Goal: Task Accomplishment & Management: Complete application form

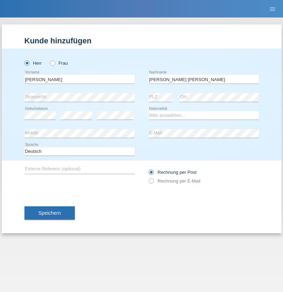
type input "[PERSON_NAME] [PERSON_NAME]"
select select "PT"
select select "C"
select select "10"
select select "01"
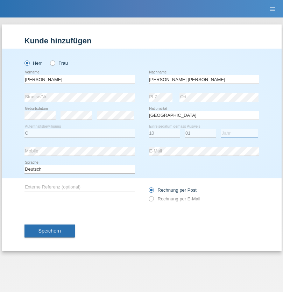
select select "1992"
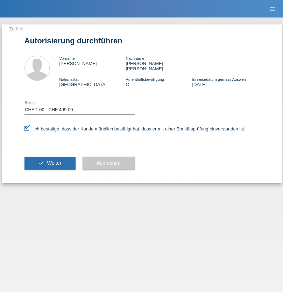
select select "1"
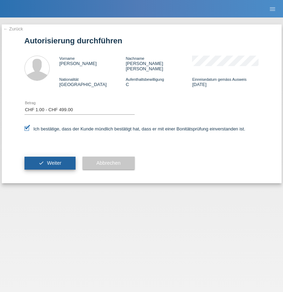
click at [50, 160] on span "Weiter" at bounding box center [54, 163] width 14 height 6
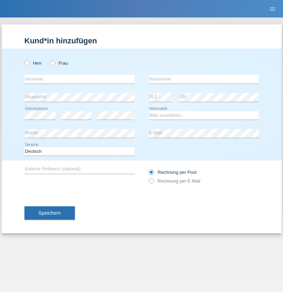
radio input "true"
click at [79, 79] on input "text" at bounding box center [79, 79] width 110 height 9
type input "Fernandez"
click at [203, 79] on input "text" at bounding box center [204, 79] width 110 height 9
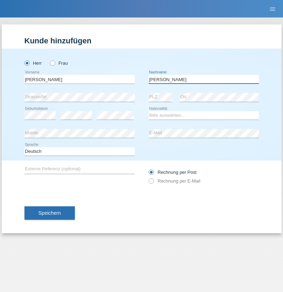
type input "Roberto"
select select "CH"
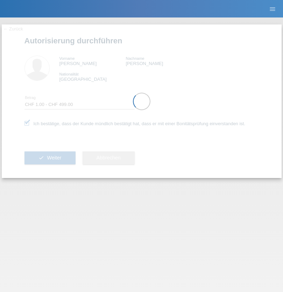
select select "1"
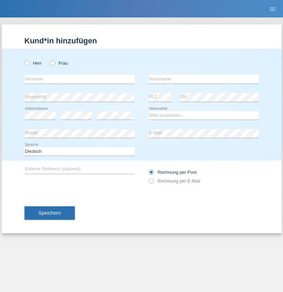
radio input "true"
click at [79, 79] on input "text" at bounding box center [79, 79] width 110 height 9
type input "[PERSON_NAME]"
click at [203, 79] on input "text" at bounding box center [204, 79] width 110 height 9
type input "Ginga"
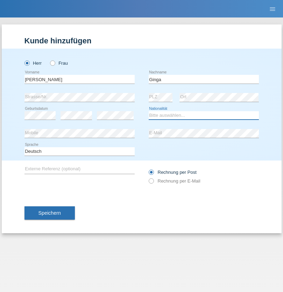
select select "RO"
select select "C"
select select "02"
select select "01"
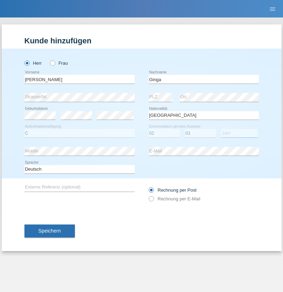
select select "2021"
